Goal: Task Accomplishment & Management: Manage account settings

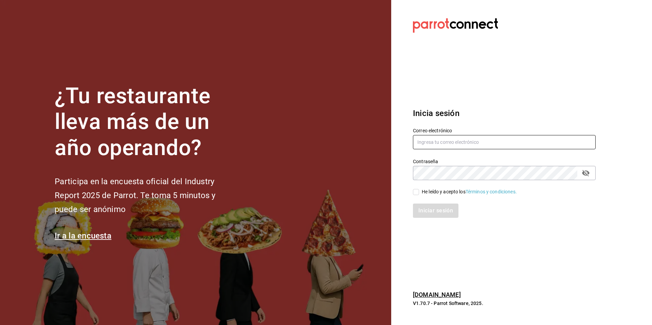
click at [424, 142] on input "text" at bounding box center [504, 142] width 183 height 14
type input "e"
type input "real@mty.com"
click at [421, 190] on span "He leído y acepto los Términos y condiciones." at bounding box center [468, 192] width 98 height 7
click at [419, 190] on input "He leído y acepto los Términos y condiciones." at bounding box center [416, 192] width 6 height 6
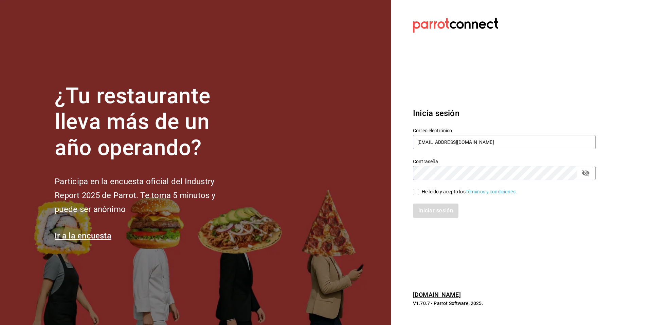
checkbox input "true"
click at [425, 211] on button "Iniciar sesión" at bounding box center [436, 211] width 46 height 14
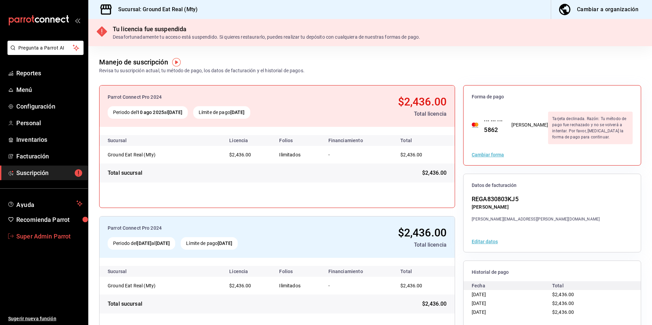
click at [49, 239] on span "Super Admin Parrot" at bounding box center [49, 236] width 66 height 9
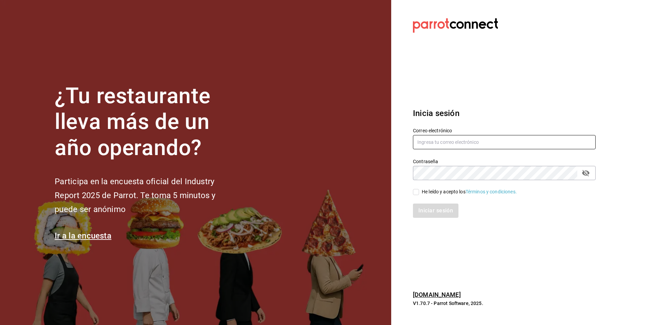
click at [449, 144] on input "text" at bounding box center [504, 142] width 183 height 14
type input "legourmet@cumbres.com"
click at [430, 191] on div "He leído y acepto los Términos y condiciones." at bounding box center [469, 192] width 95 height 7
click at [419, 191] on input "He leído y acepto los Términos y condiciones." at bounding box center [416, 192] width 6 height 6
checkbox input "true"
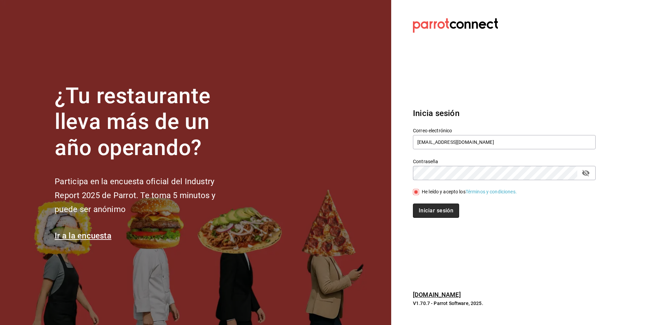
click at [428, 208] on button "Iniciar sesión" at bounding box center [436, 211] width 46 height 14
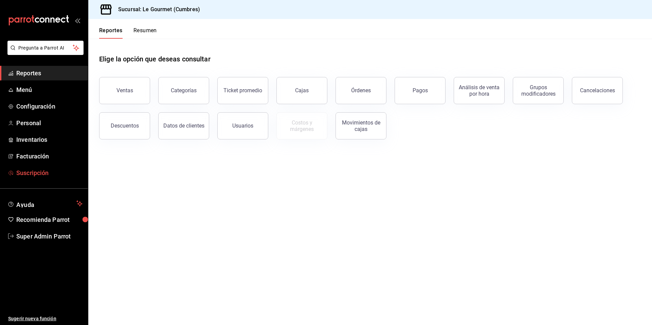
click at [45, 176] on span "Suscripción" at bounding box center [49, 172] width 66 height 9
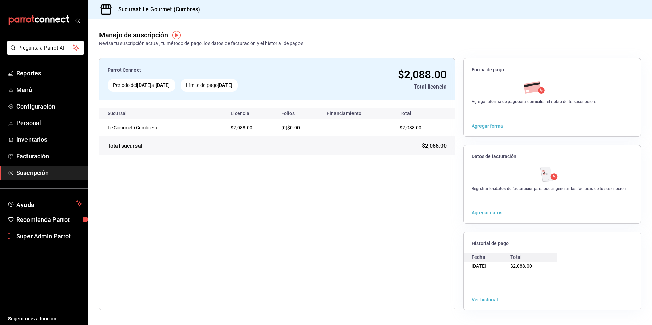
click at [63, 238] on span "Super Admin Parrot" at bounding box center [49, 236] width 66 height 9
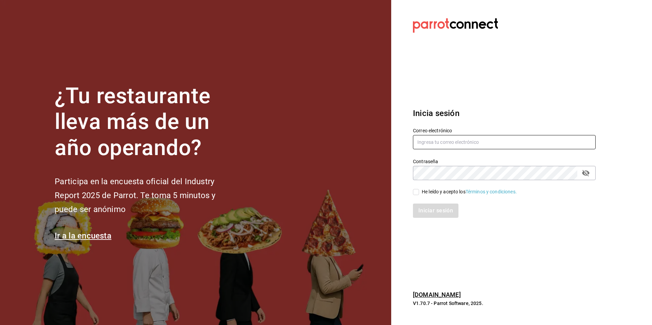
click at [500, 145] on input "text" at bounding box center [504, 142] width 183 height 14
type input "legourmet@mty.com"
click at [417, 194] on input "He leído y acepto los Términos y condiciones." at bounding box center [416, 192] width 6 height 6
checkbox input "true"
click at [428, 214] on button "Iniciar sesión" at bounding box center [436, 211] width 46 height 14
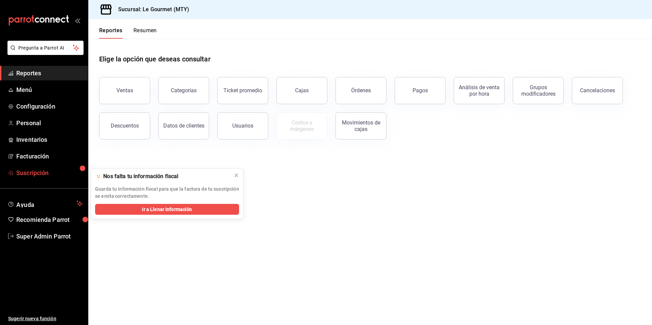
click at [38, 175] on span "Suscripción" at bounding box center [49, 172] width 66 height 9
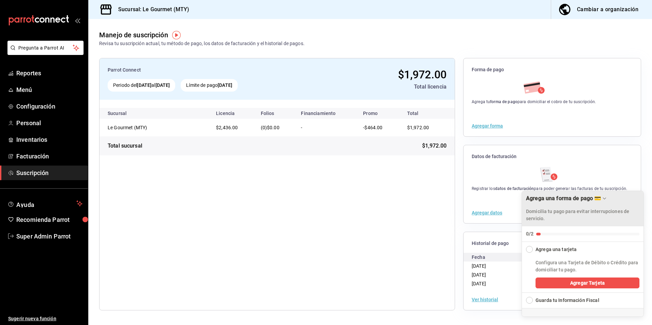
click at [608, 198] on div "Agrega una forma de pago 💳" at bounding box center [582, 198] width 113 height 7
